Goal: Transaction & Acquisition: Purchase product/service

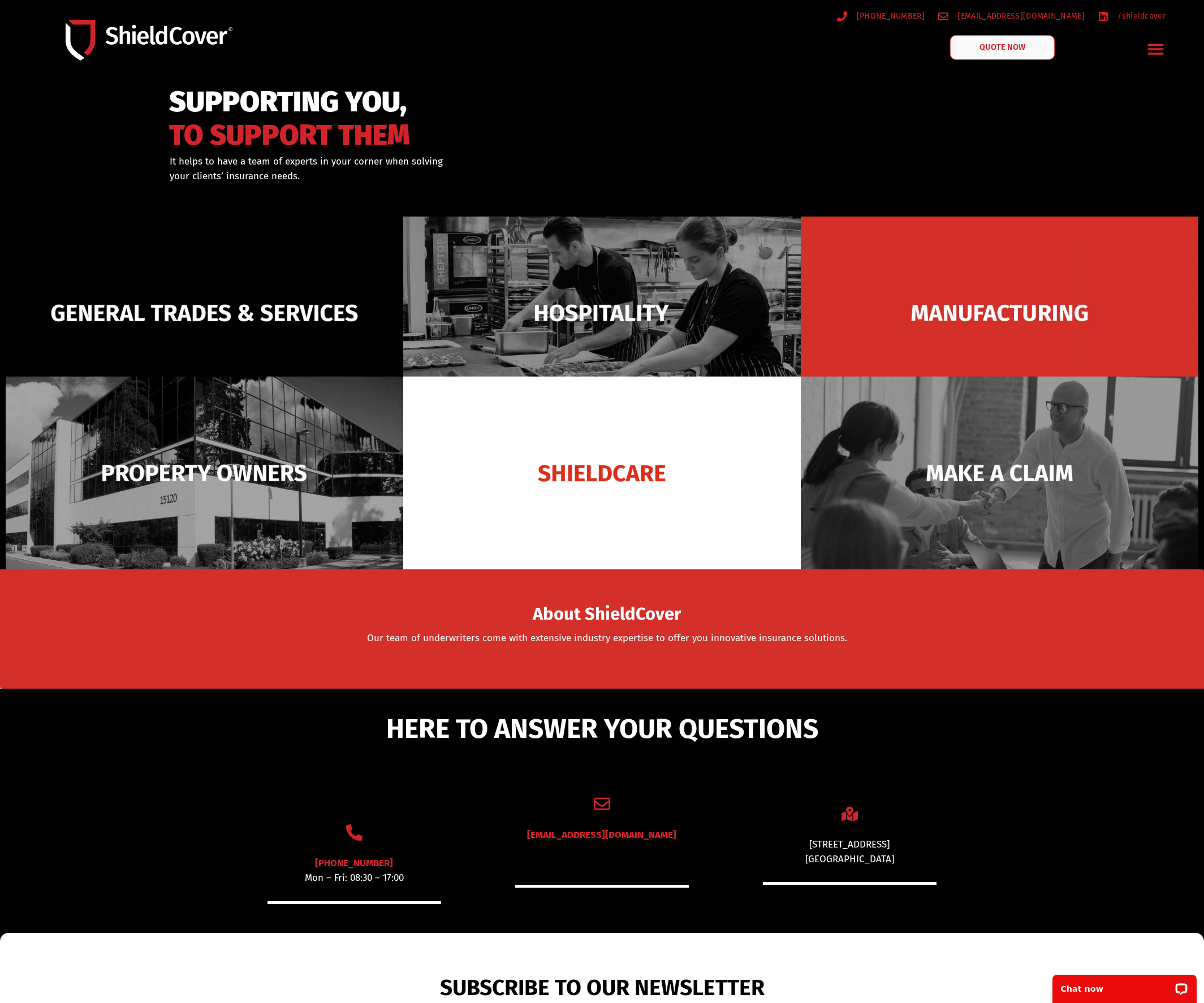
click at [1018, 49] on span "QUOTE NOW" at bounding box center [1003, 48] width 45 height 8
click at [1157, 52] on icon "Menu Toggle" at bounding box center [1156, 48] width 17 height 17
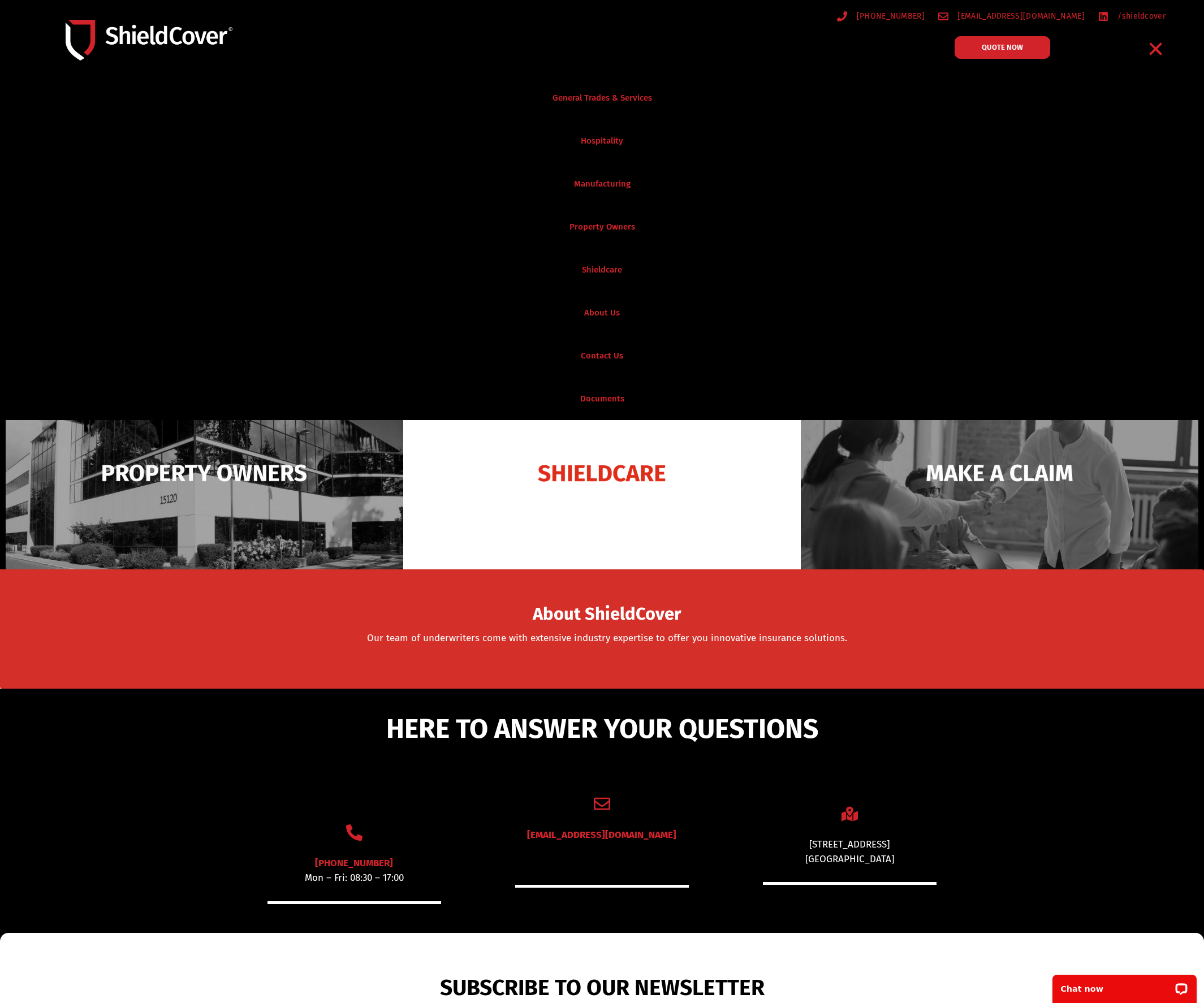
click at [1157, 52] on icon "Menu Toggle" at bounding box center [1156, 49] width 12 height 12
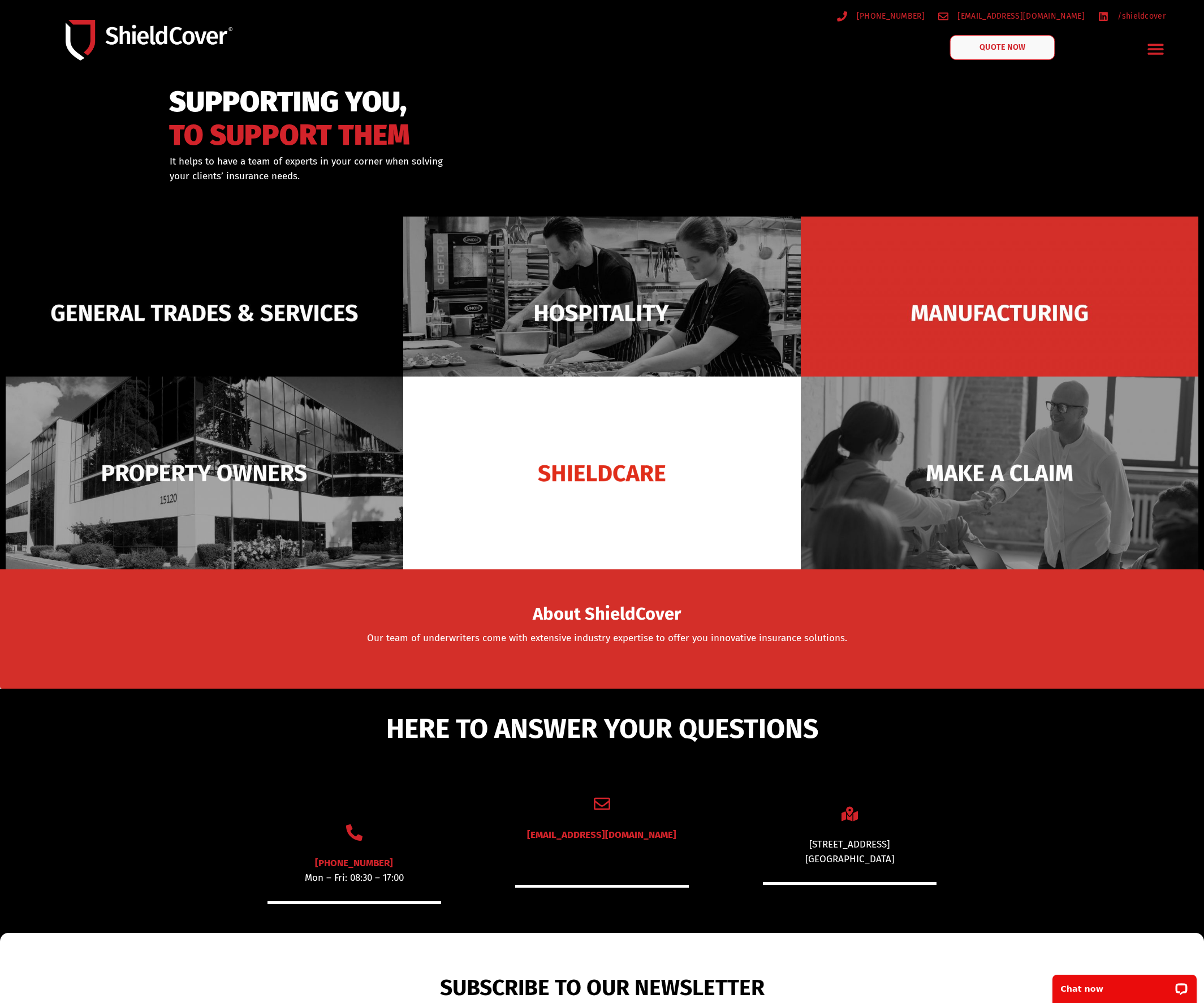
click at [997, 46] on span "QUOTE NOW" at bounding box center [1003, 48] width 45 height 8
